Goal: Transaction & Acquisition: Book appointment/travel/reservation

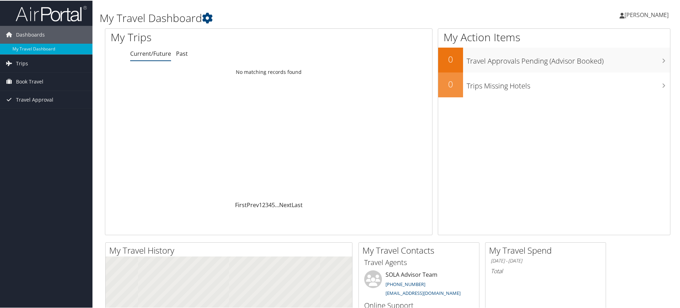
click at [18, 84] on span "Book Travel" at bounding box center [29, 81] width 27 height 18
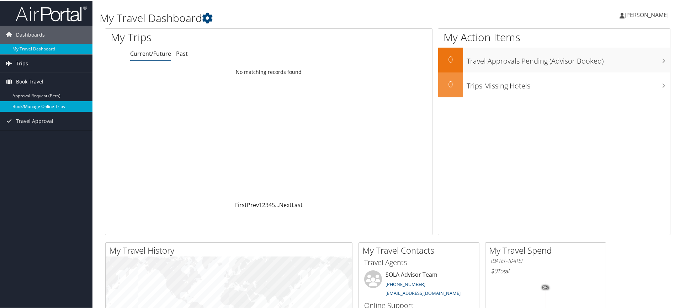
click at [17, 102] on link "Book/Manage Online Trips" at bounding box center [46, 106] width 92 height 11
